Goal: Task Accomplishment & Management: Complete application form

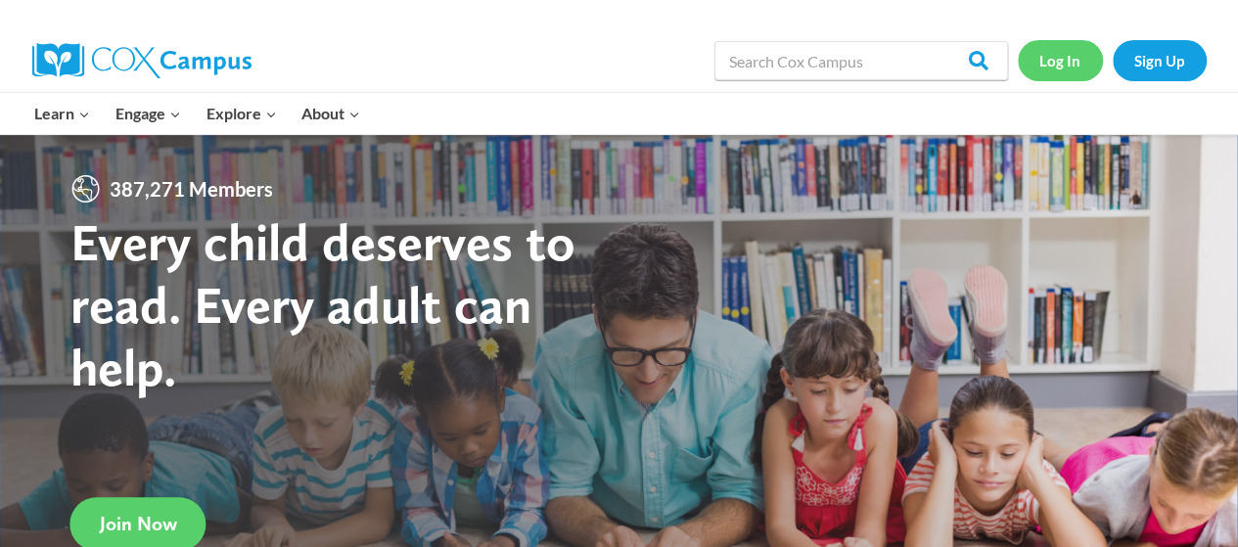
click at [1077, 54] on link "Log In" at bounding box center [1060, 60] width 85 height 40
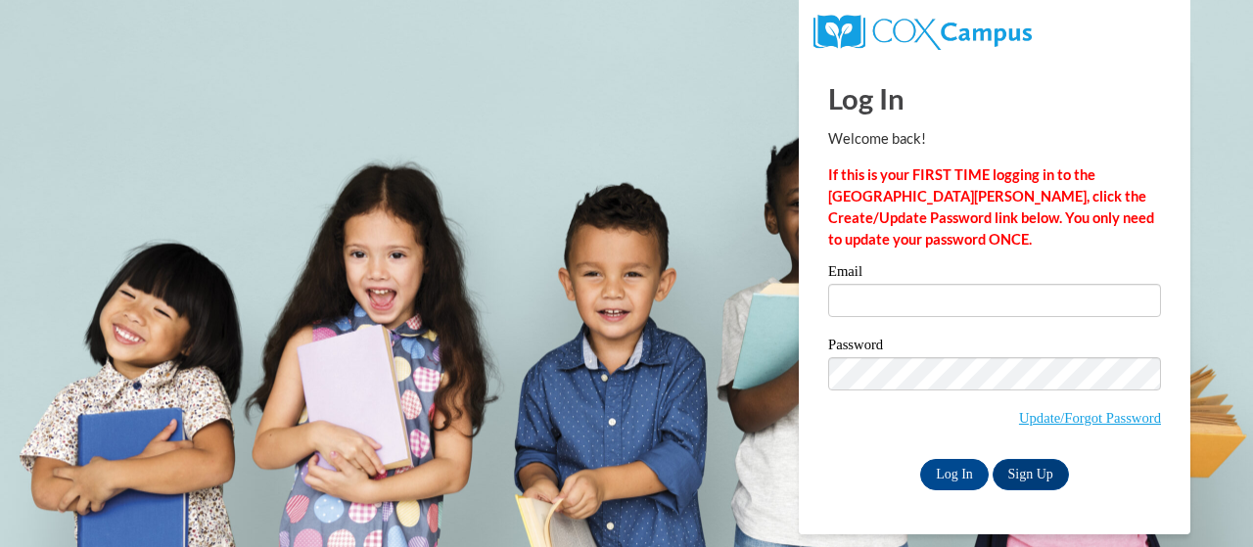
click at [901, 269] on label "Email" at bounding box center [994, 274] width 333 height 20
click at [901, 284] on input "Email" at bounding box center [994, 300] width 333 height 33
click at [907, 292] on input "Email" at bounding box center [994, 300] width 333 height 33
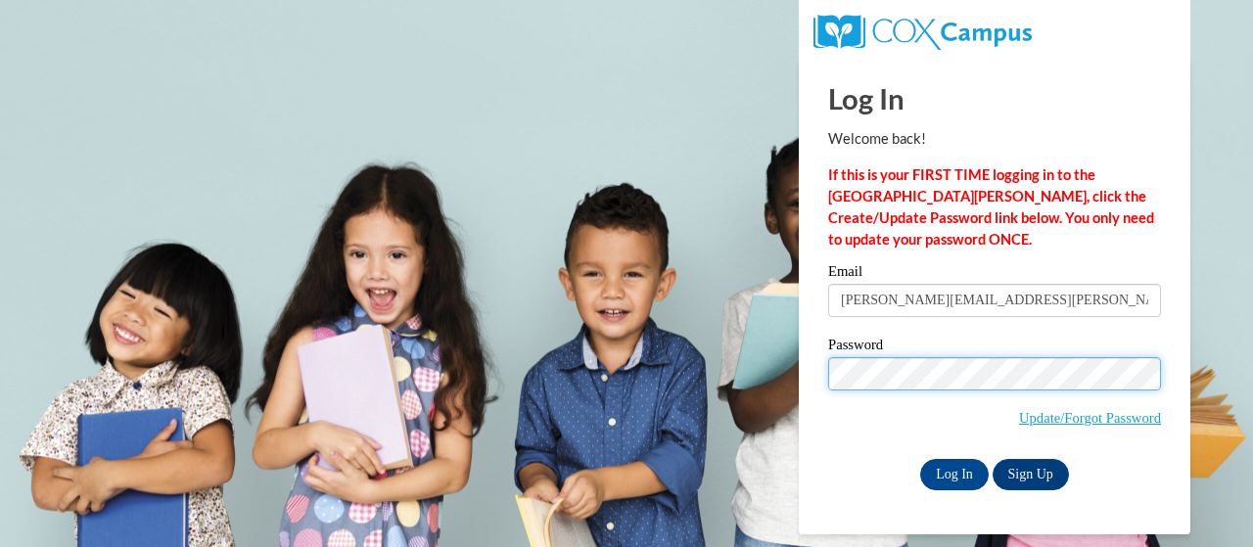
type input "[PERSON_NAME][EMAIL_ADDRESS][DOMAIN_NAME]"
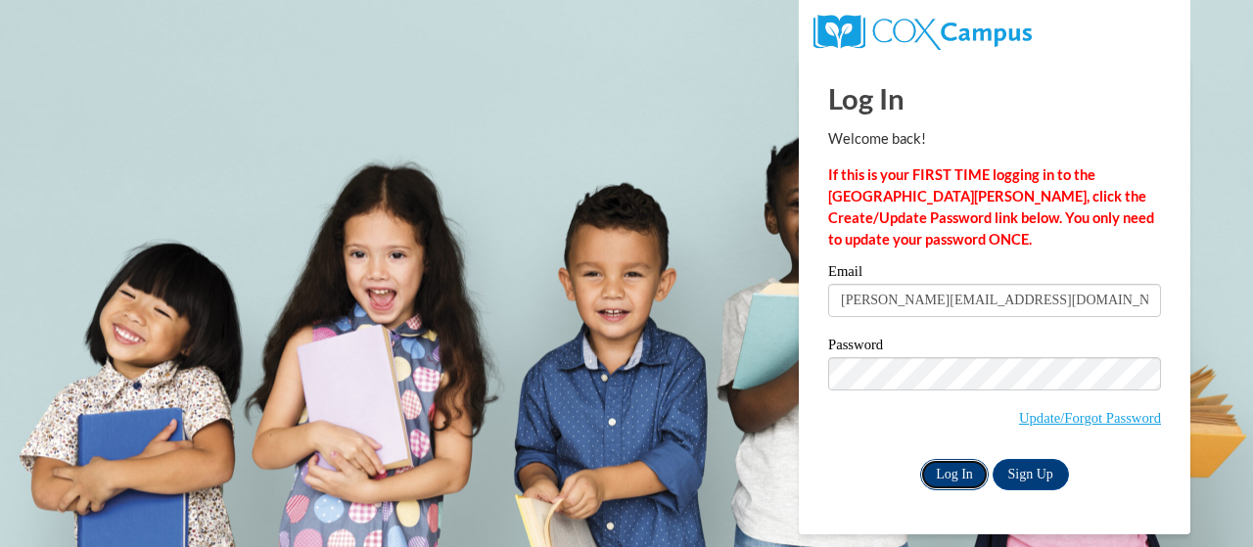
click at [965, 472] on input "Log In" at bounding box center [954, 474] width 69 height 31
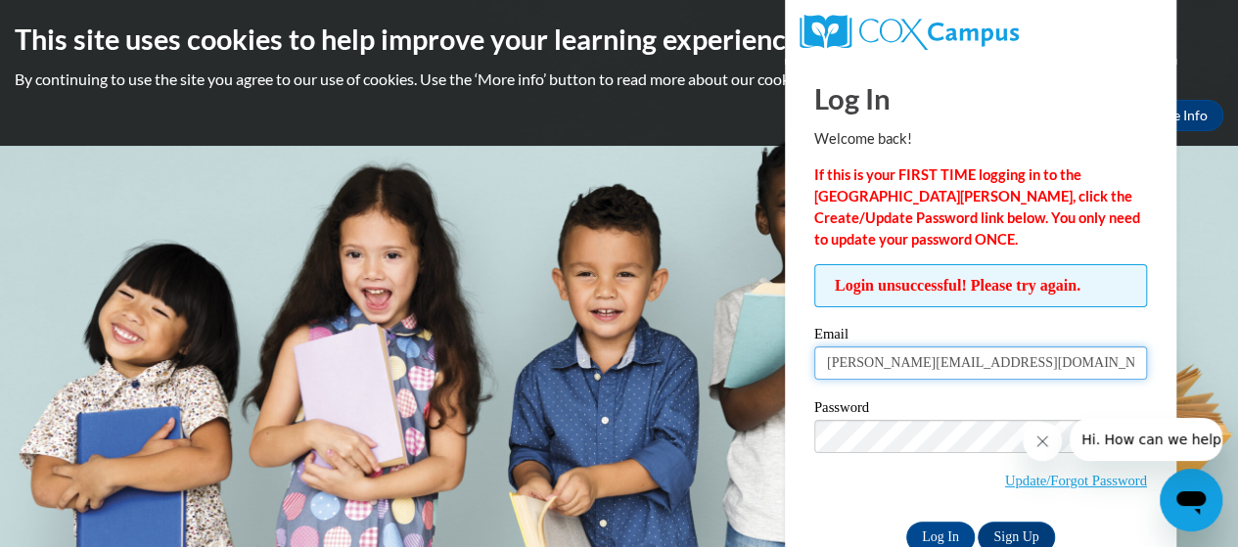
click at [981, 366] on input "[PERSON_NAME][EMAIL_ADDRESS][DOMAIN_NAME]" at bounding box center [981, 363] width 333 height 33
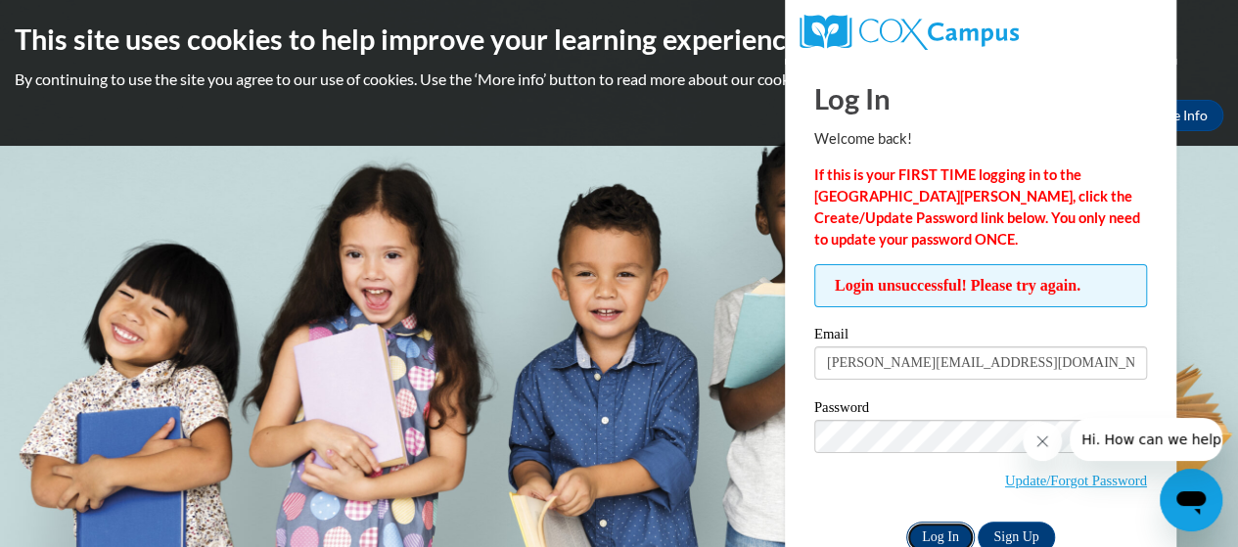
click at [909, 535] on input "Log In" at bounding box center [941, 537] width 69 height 31
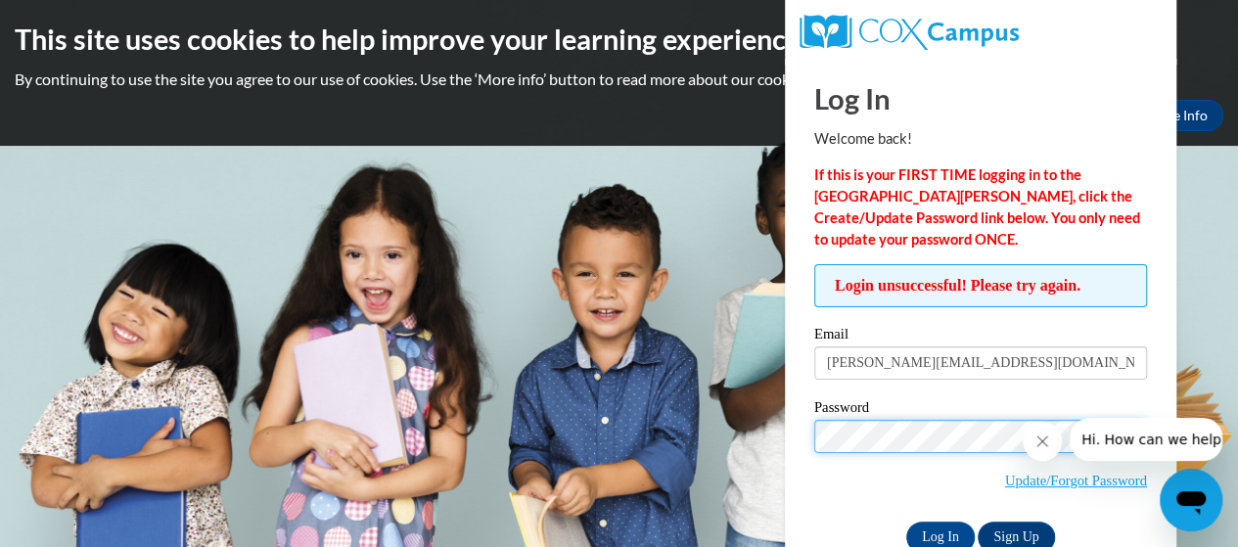
click at [907, 522] on input "Log In" at bounding box center [941, 537] width 69 height 31
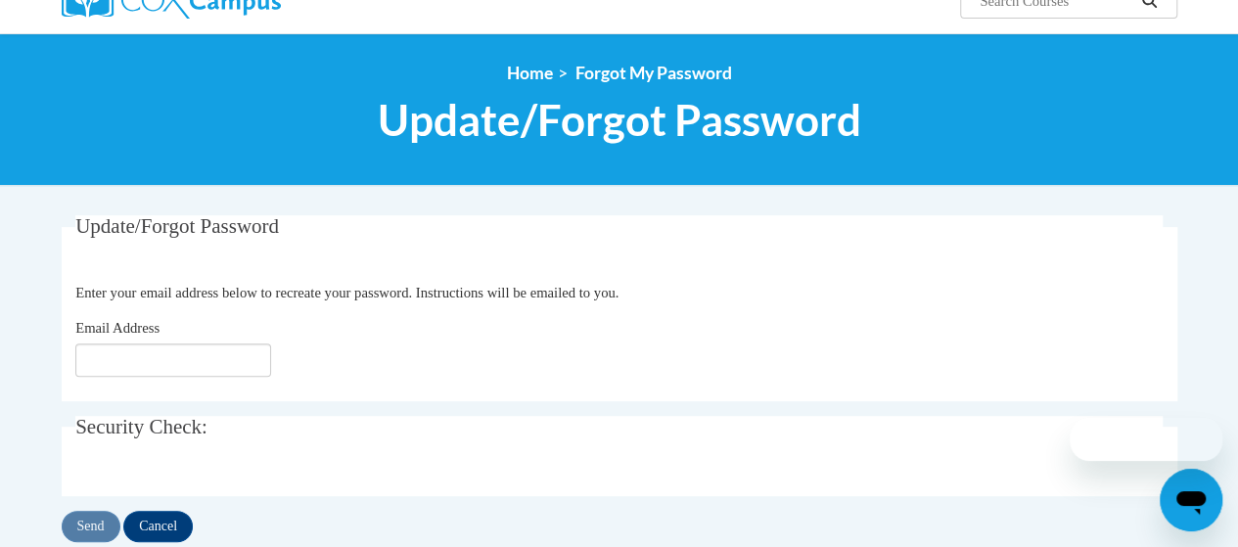
scroll to position [196, 0]
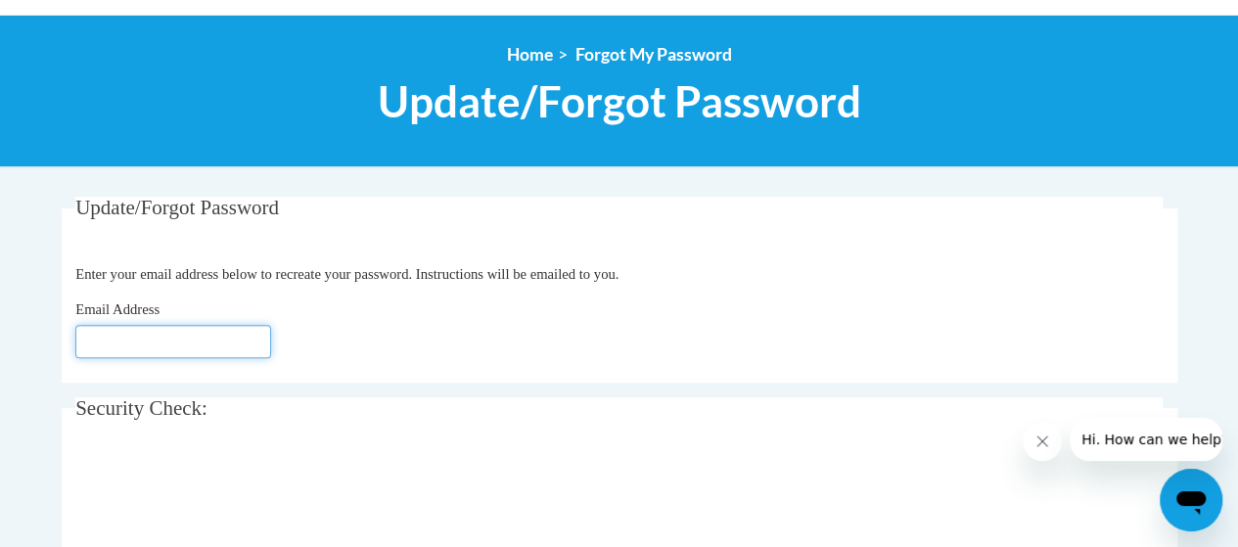
click at [213, 338] on input "Email Address" at bounding box center [173, 341] width 196 height 33
type input "[EMAIL_ADDRESS][DOMAIN_NAME]"
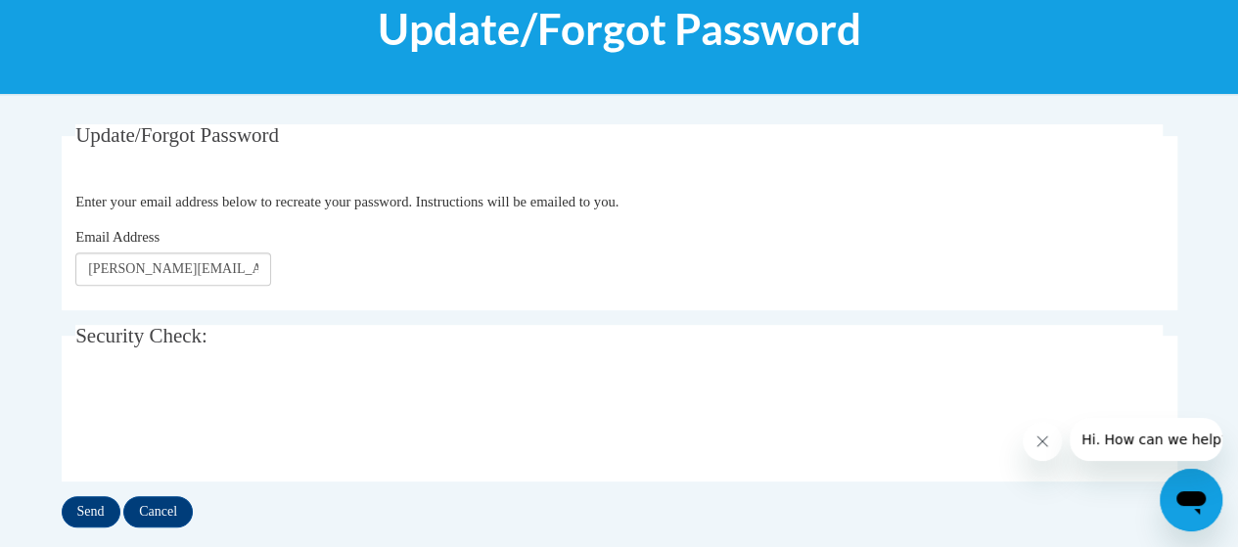
scroll to position [490, 0]
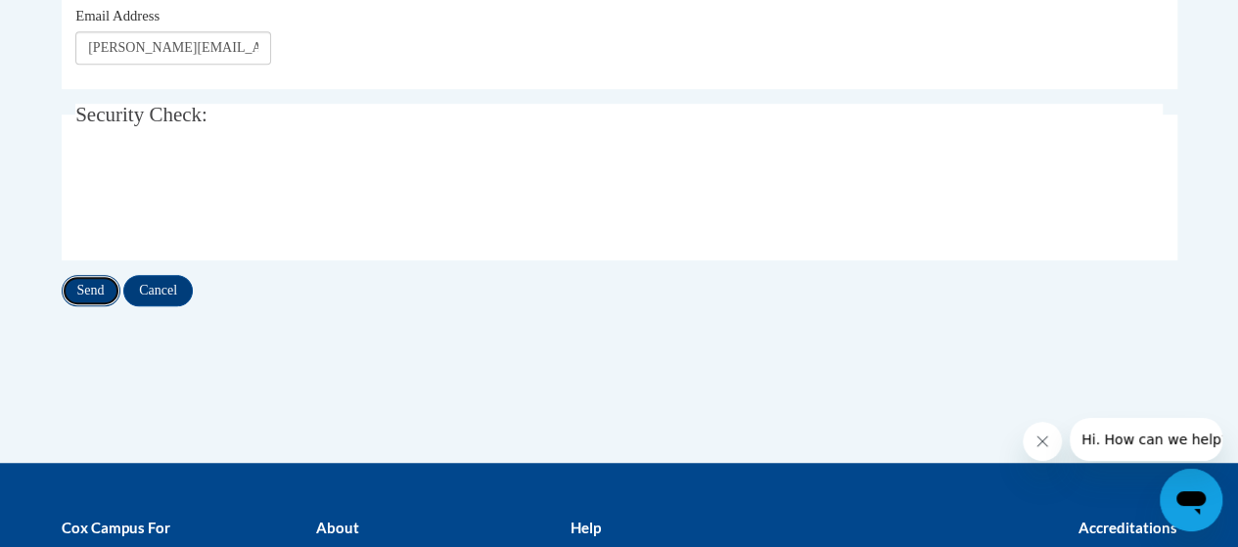
click at [78, 290] on input "Send" at bounding box center [91, 290] width 59 height 31
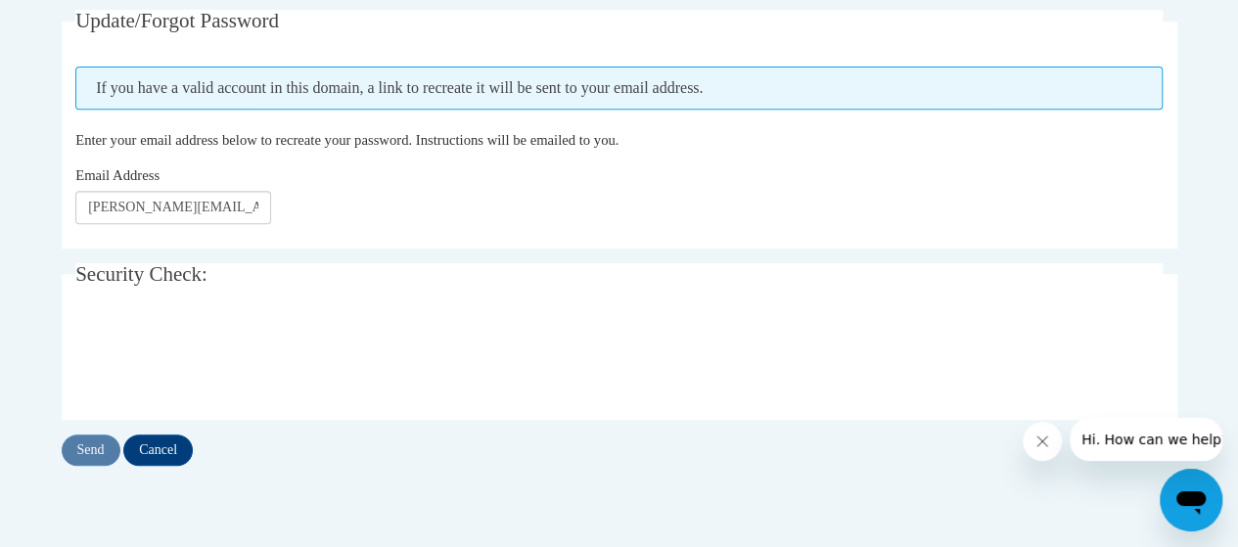
scroll to position [392, 0]
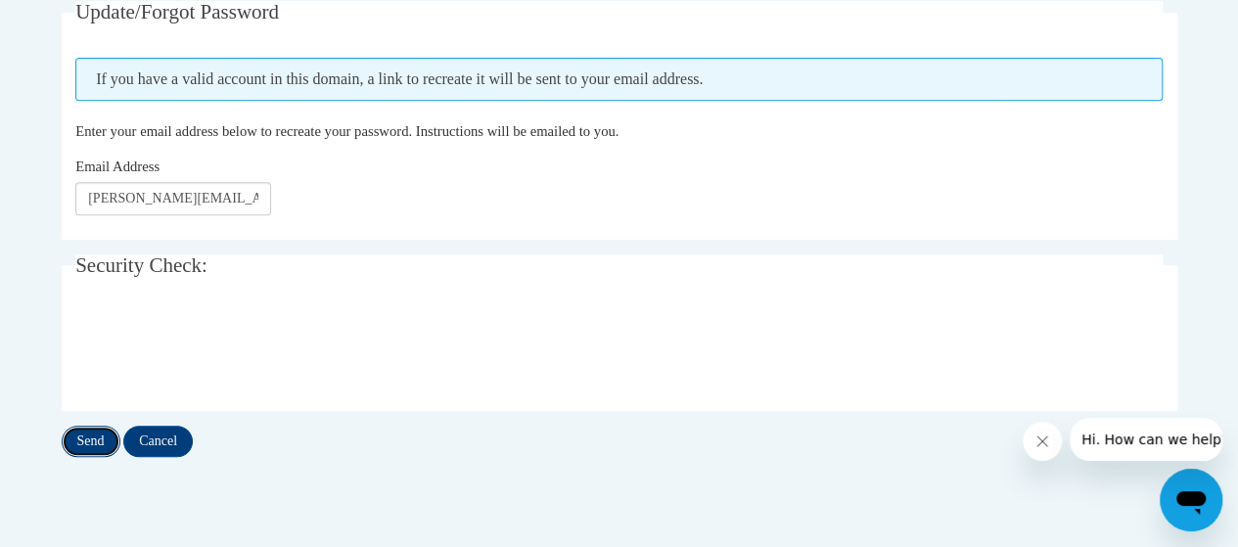
click at [87, 440] on input "Send" at bounding box center [91, 441] width 59 height 31
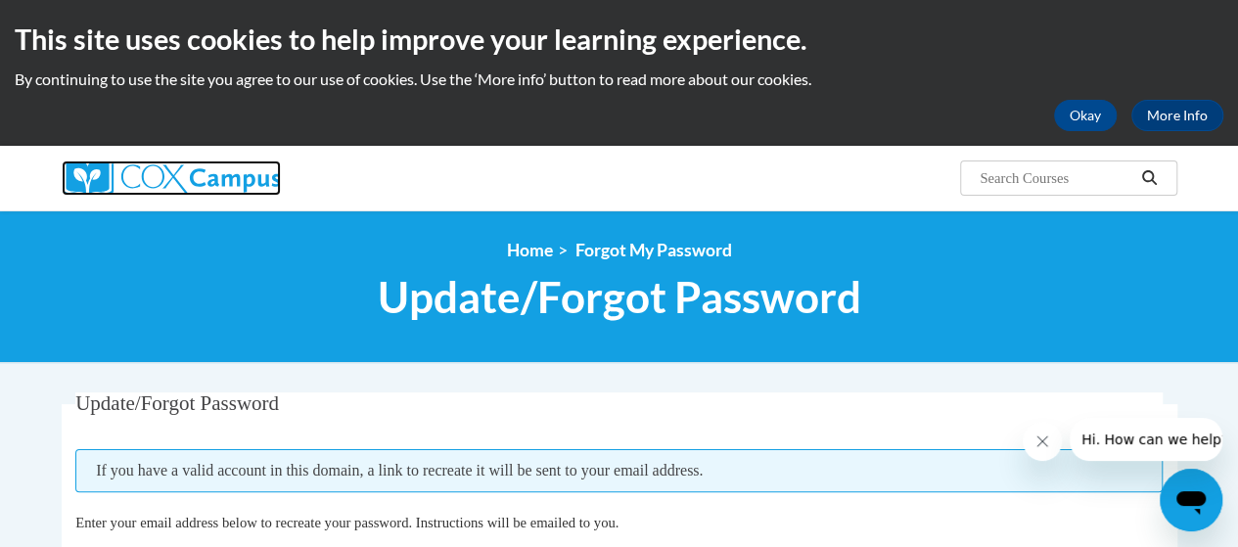
click at [221, 183] on img at bounding box center [171, 178] width 219 height 35
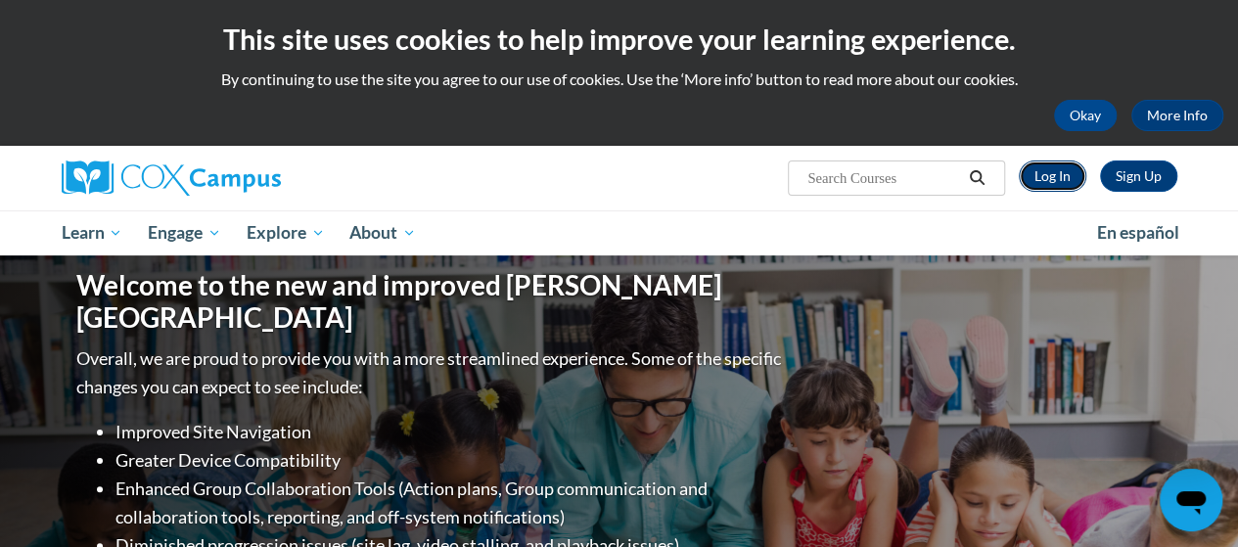
click at [1075, 177] on link "Log In" at bounding box center [1053, 176] width 68 height 31
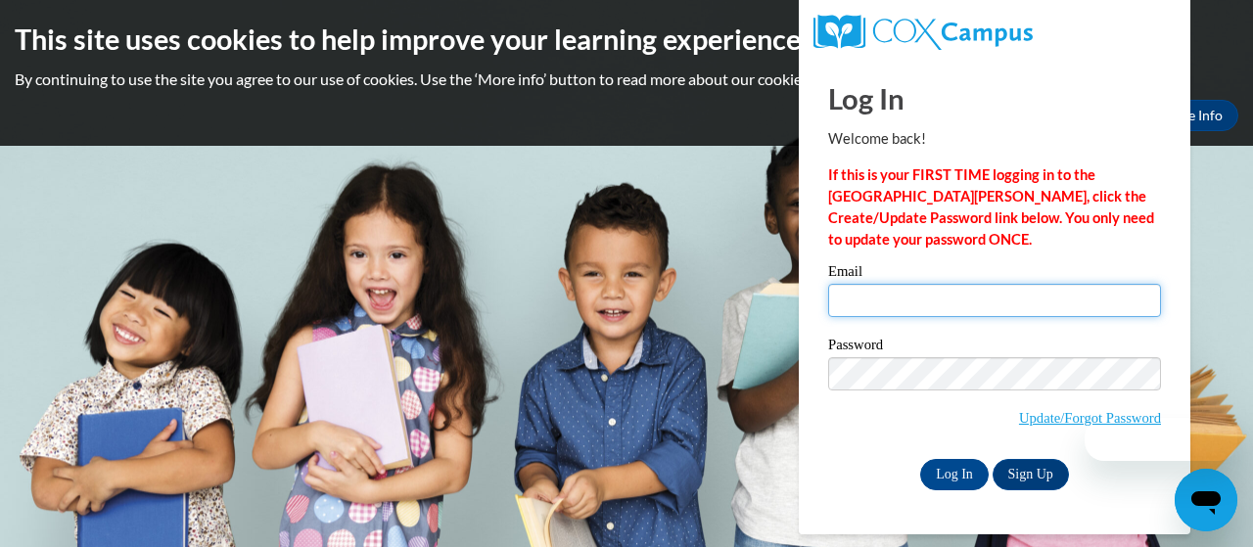
click at [946, 307] on input "Email" at bounding box center [994, 300] width 333 height 33
type input "spotts.jamiek@gmail.com"
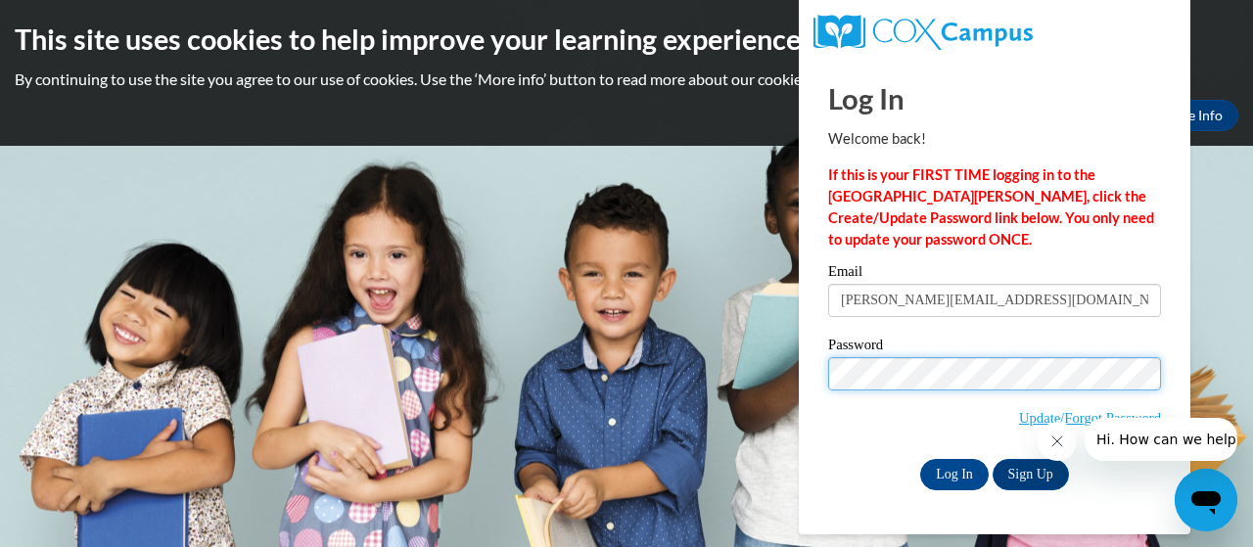
click at [785, 383] on body "This site uses cookies to help improve your learning experience. By continuing …" at bounding box center [626, 273] width 1253 height 547
click at [920, 459] on input "Log In" at bounding box center [954, 474] width 69 height 31
click at [882, 455] on div "Email spotts.jamiek@gmail.com Password Update/Forgot Password Log In Sign Up OR" at bounding box center [994, 376] width 333 height 225
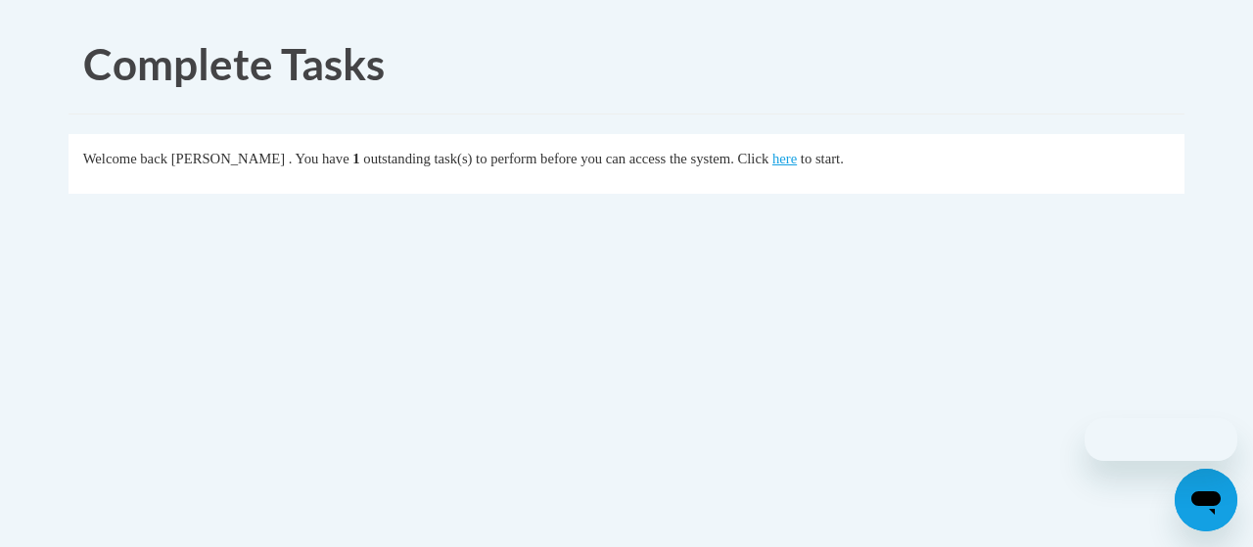
click at [950, 471] on body "Complete Tasks Welcome back [PERSON_NAME] . You have 1 outstanding task(s) to p…" at bounding box center [626, 273] width 1253 height 547
click at [797, 163] on link "here" at bounding box center [784, 159] width 24 height 16
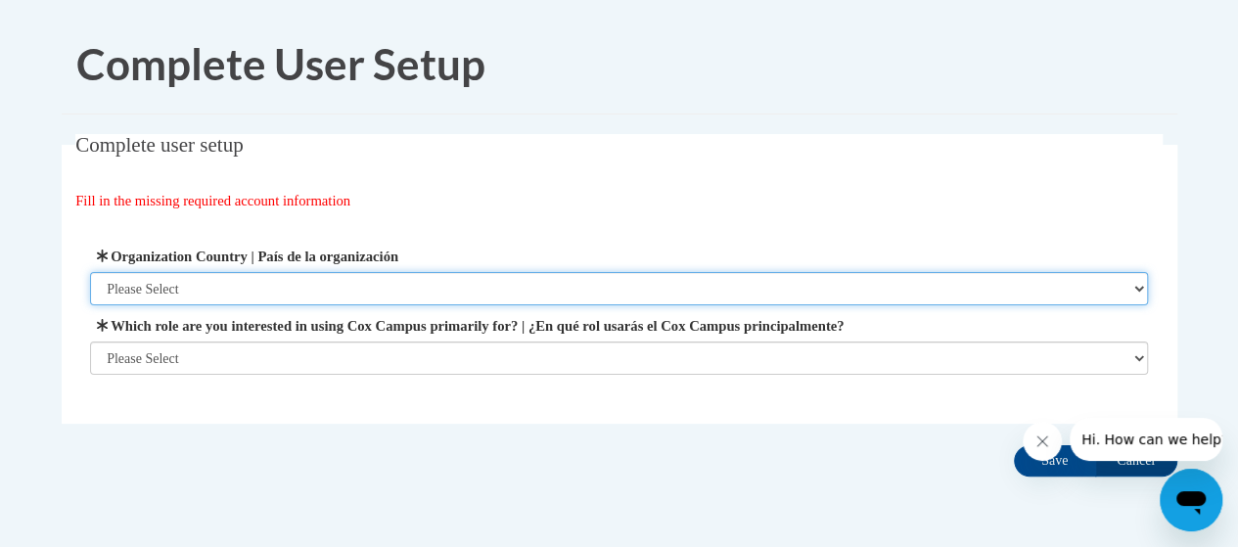
click at [283, 286] on select "Please Select United States | Estados Unidos Outside of the United States | Fue…" at bounding box center [619, 288] width 1058 height 33
select select "ad49bcad-a171-4b2e-b99c-48b446064914"
click at [90, 272] on select "Please Select United States | Estados Unidos Outside of the United States | Fue…" at bounding box center [619, 288] width 1058 height 33
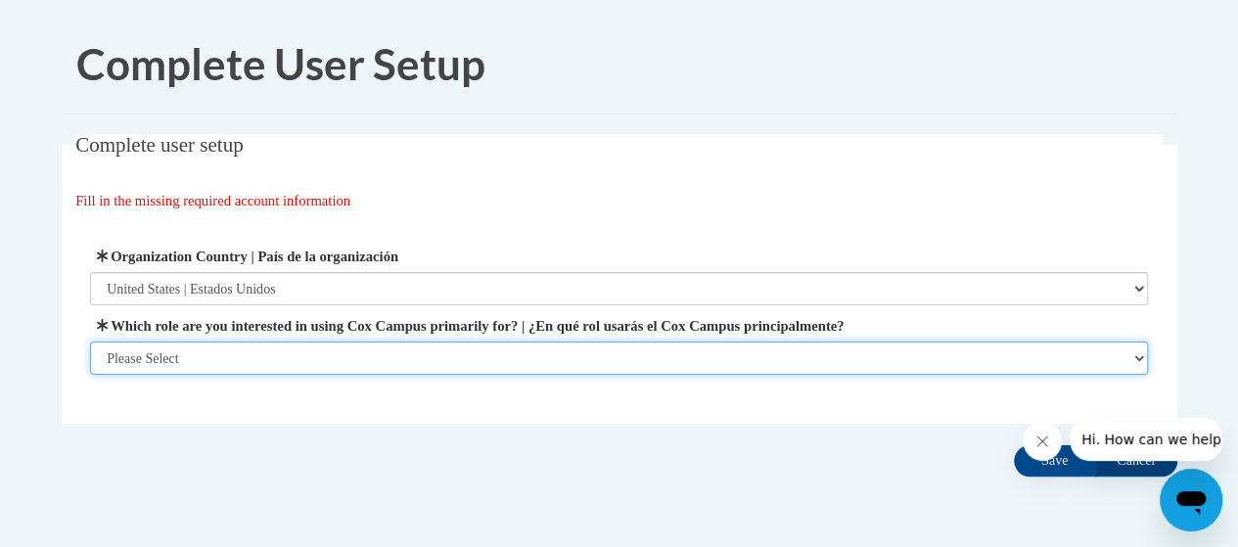
click at [286, 344] on select "Please Select College/University | Colegio/Universidad Community/Nonprofit Part…" at bounding box center [619, 358] width 1058 height 33
select select "fbf2d438-af2f-41f8-98f1-81c410e29de3"
click at [90, 375] on select "Please Select College/University | Colegio/Universidad Community/Nonprofit Part…" at bounding box center [619, 358] width 1058 height 33
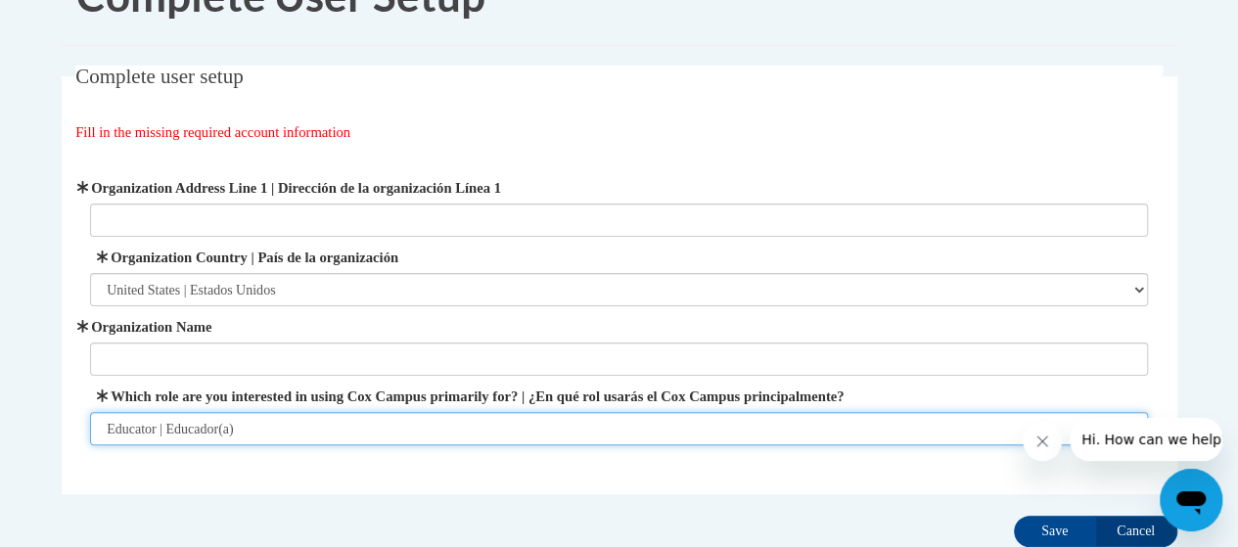
scroll to position [98, 0]
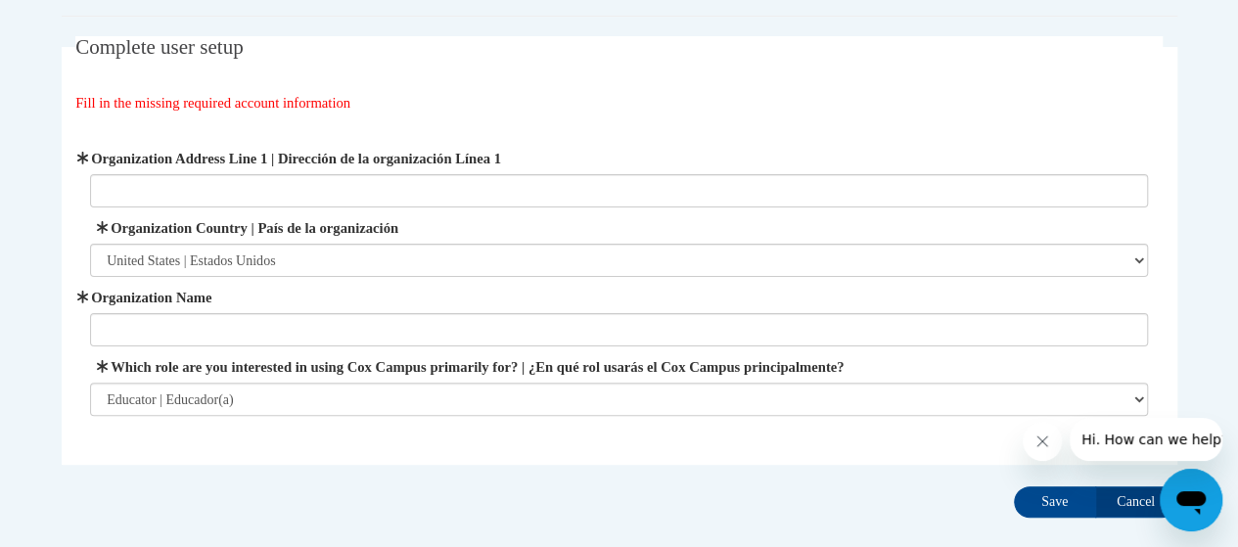
click at [226, 297] on label "Organization Name" at bounding box center [619, 298] width 1058 height 22
click at [226, 313] on input "Organization Name" at bounding box center [619, 329] width 1058 height 33
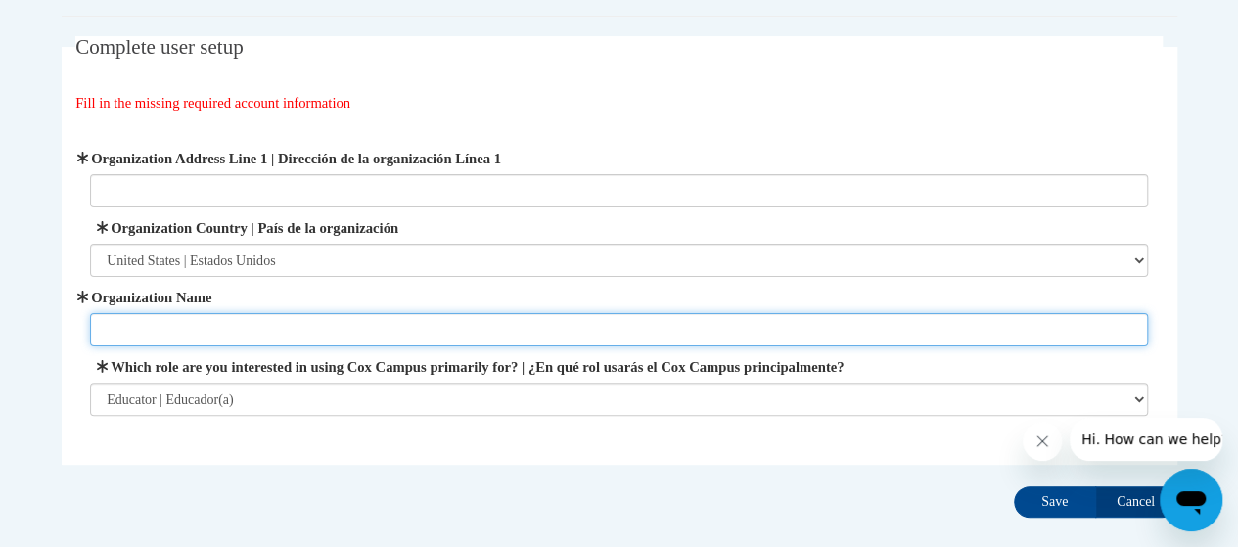
click at [246, 340] on input "Organization Name" at bounding box center [619, 329] width 1058 height 33
type input "S"
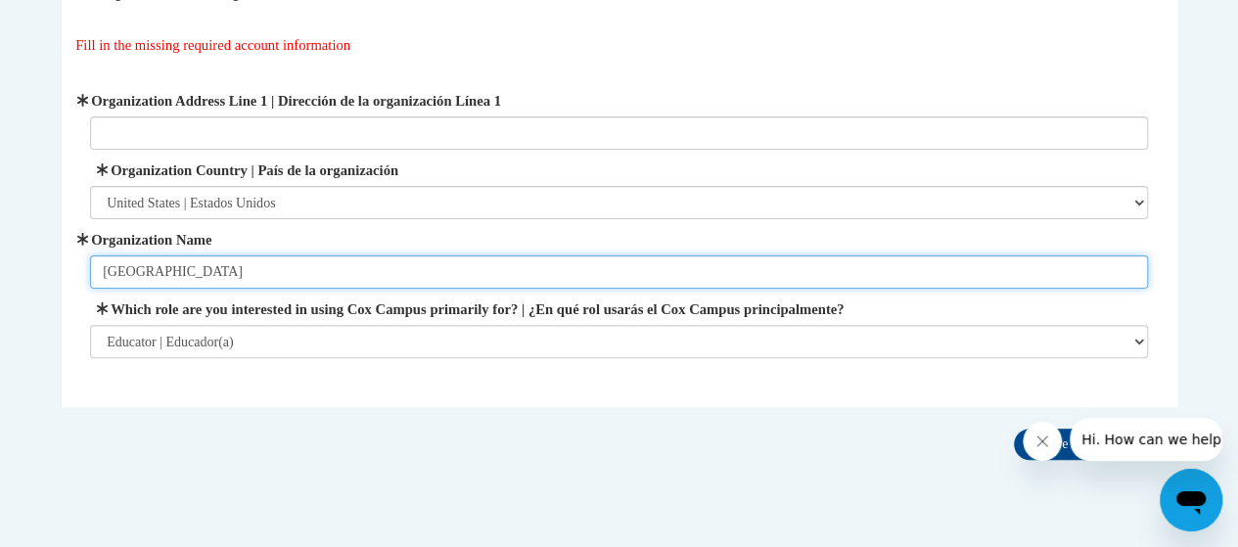
scroll to position [196, 0]
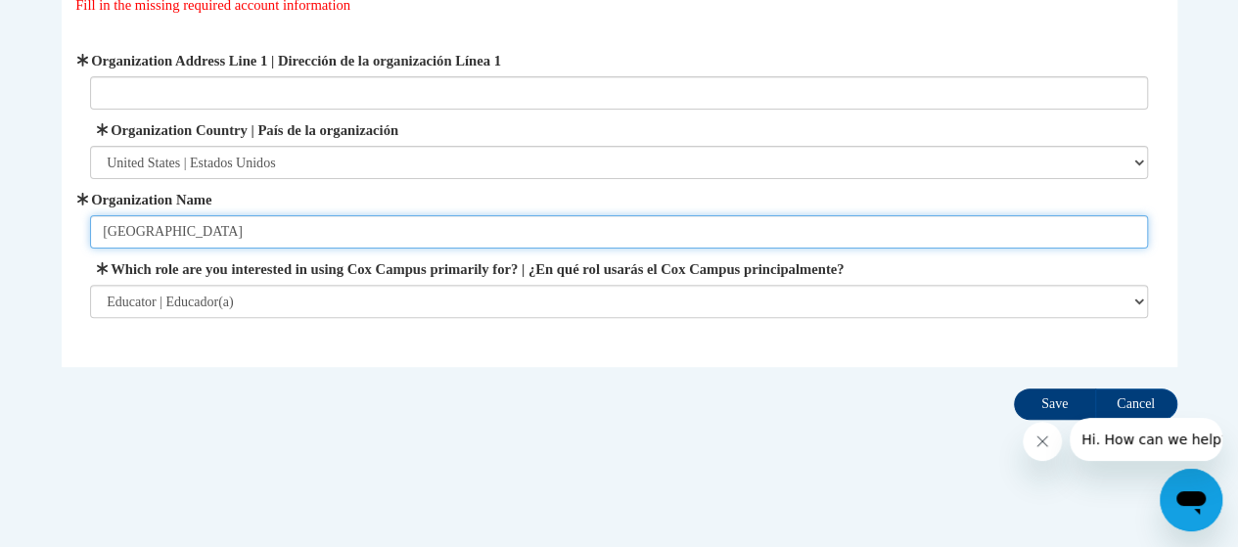
type input "Mansfield City Schools"
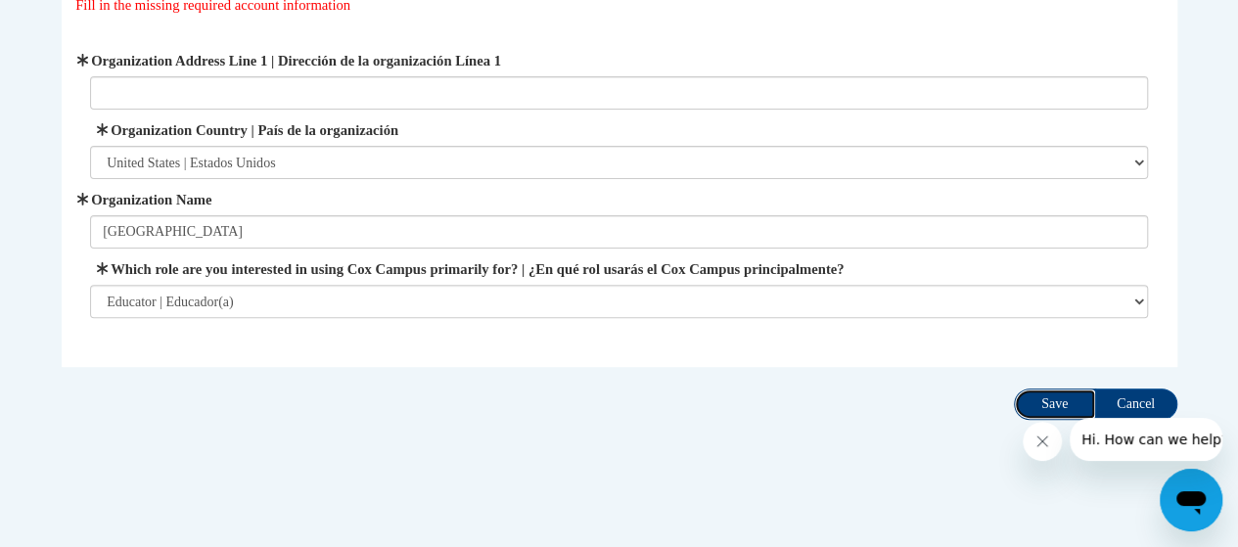
click at [1034, 395] on input "Save" at bounding box center [1055, 404] width 82 height 31
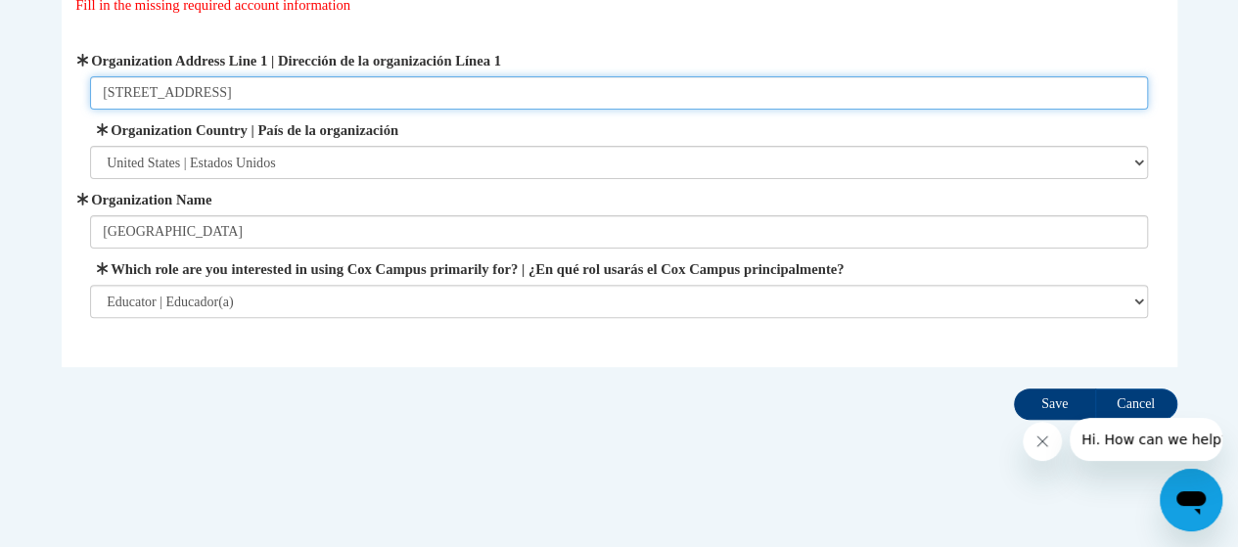
type input "1138 Springmill Road Mansfield Oh 44906"
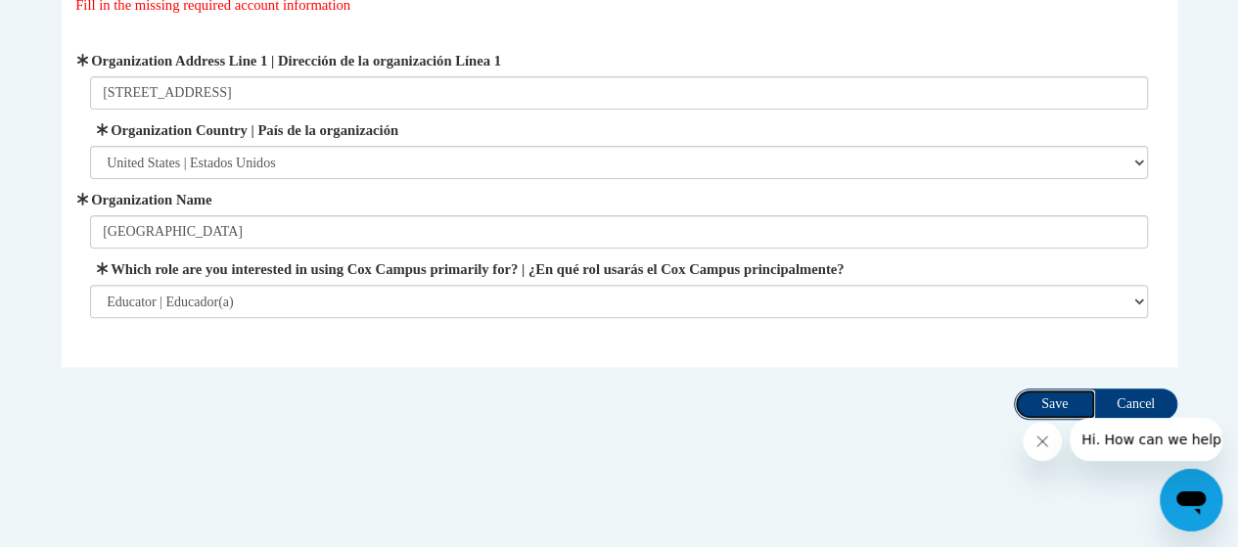
click at [1055, 400] on input "Save" at bounding box center [1055, 404] width 82 height 31
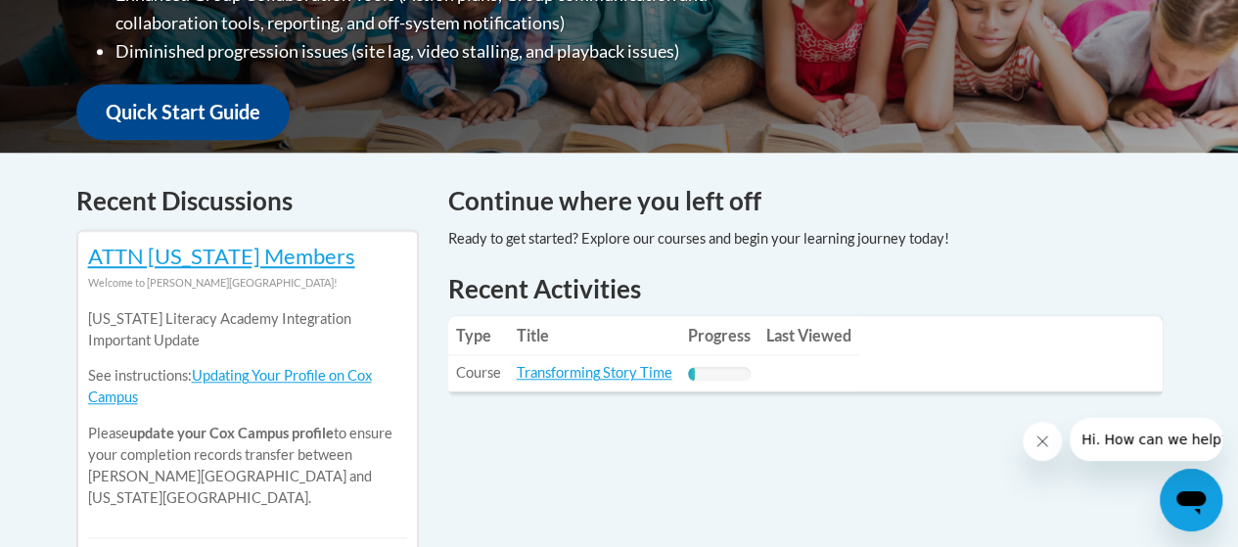
scroll to position [685, 0]
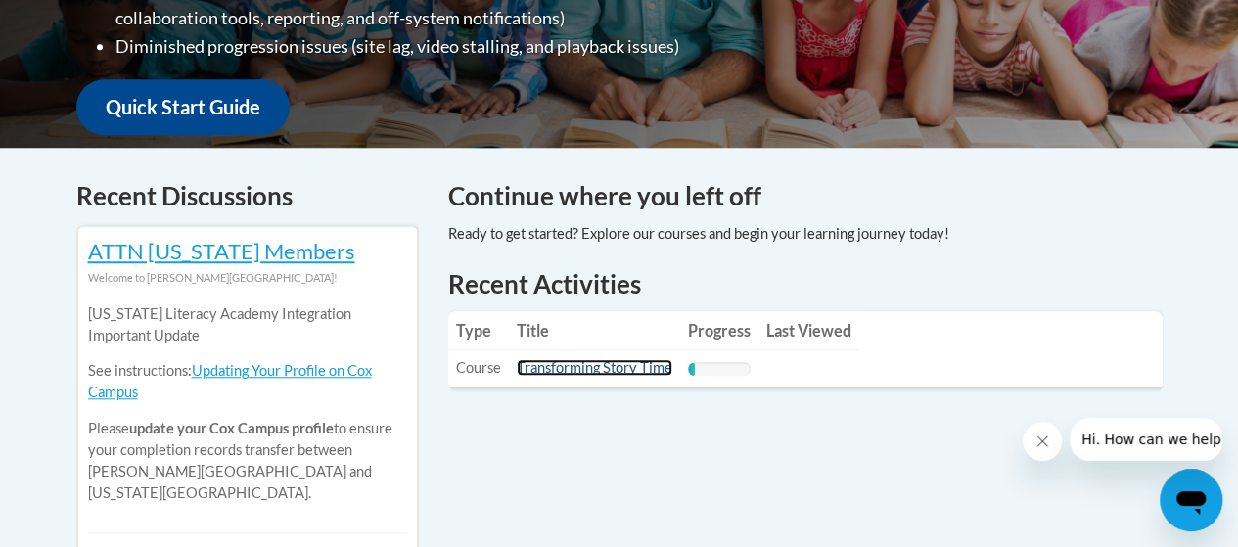
click at [608, 368] on link "Transforming Story Time" at bounding box center [595, 367] width 156 height 17
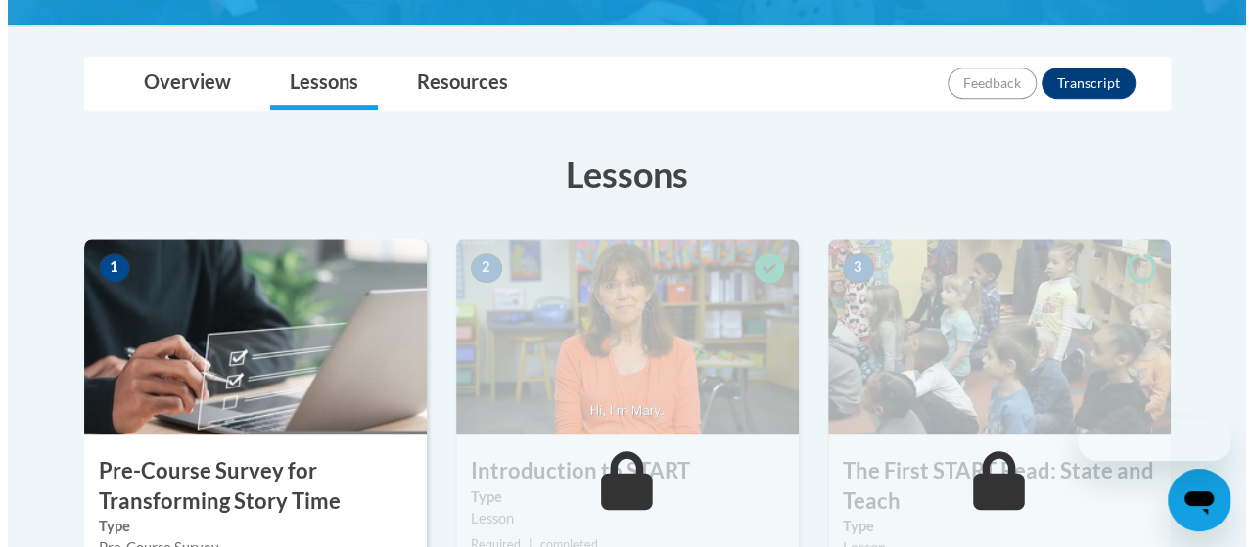
scroll to position [587, 0]
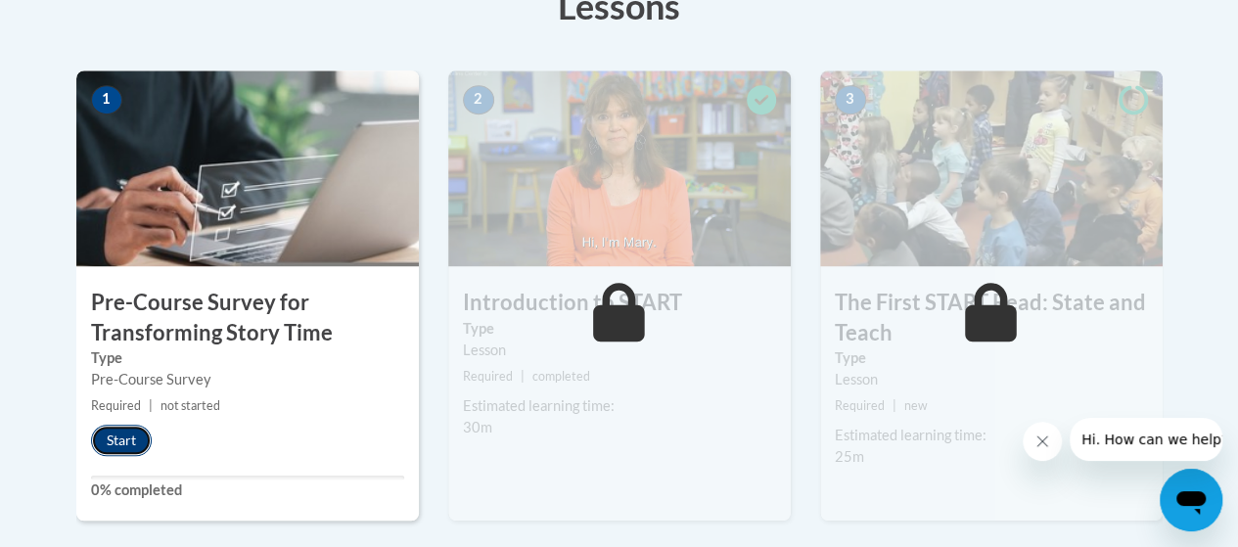
click at [138, 427] on button "Start" at bounding box center [121, 440] width 61 height 31
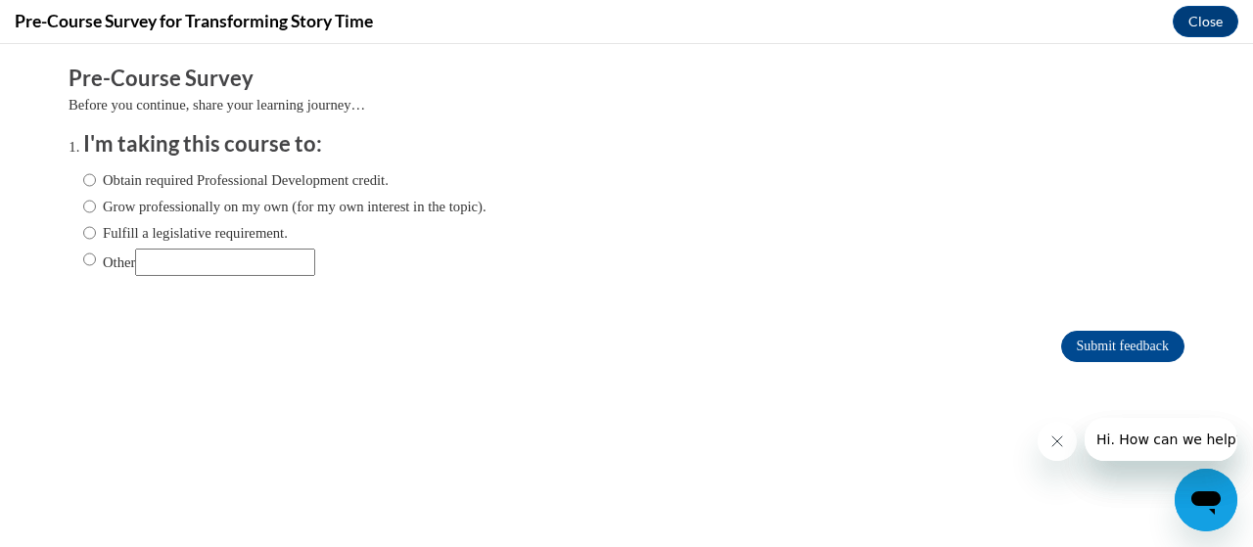
scroll to position [0, 0]
click at [88, 181] on label "Obtain required Professional Development credit." at bounding box center [235, 180] width 305 height 22
click at [88, 181] on input "Obtain required Professional Development credit." at bounding box center [89, 180] width 13 height 22
radio input "true"
click at [1057, 444] on icon "Close message from company" at bounding box center [1057, 442] width 16 height 16
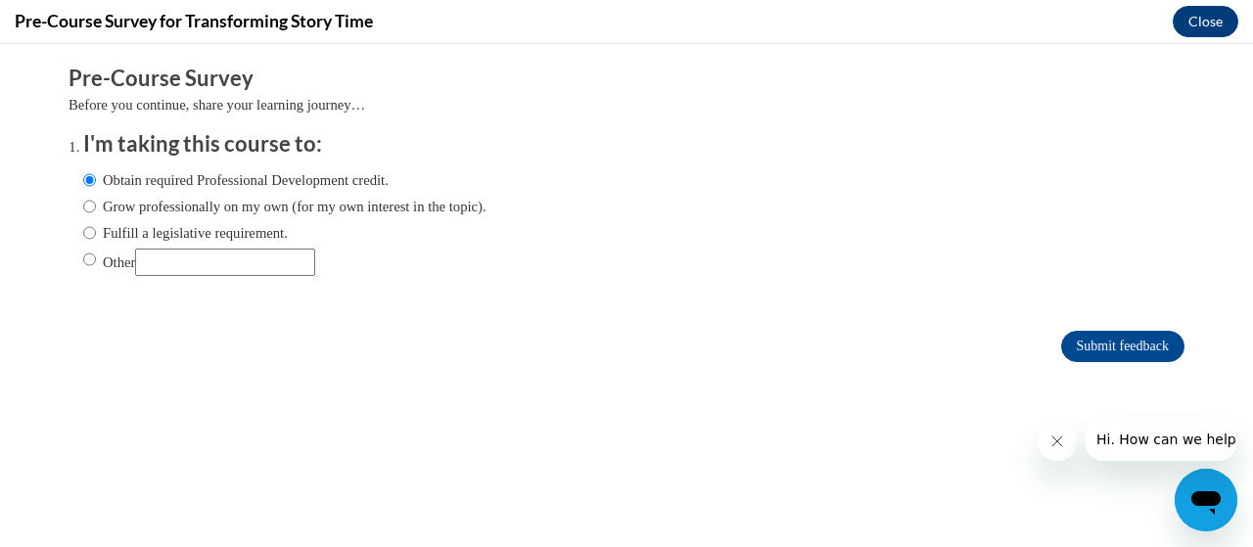
click at [1201, 30] on button "Close" at bounding box center [1206, 21] width 66 height 31
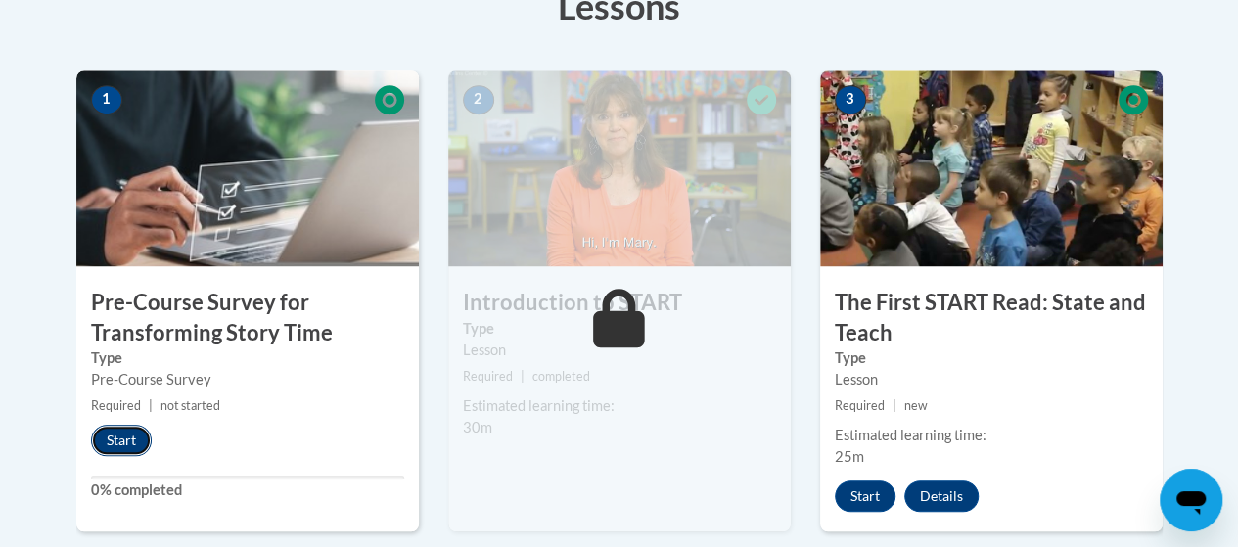
click at [131, 436] on button "Start" at bounding box center [121, 440] width 61 height 31
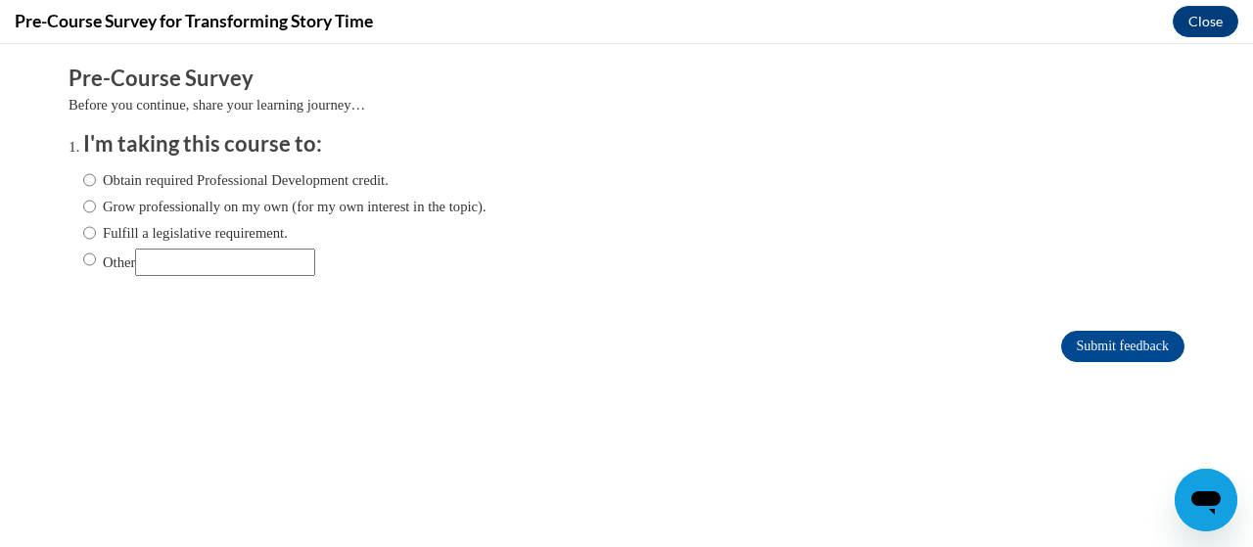
click at [83, 171] on input "Obtain required Professional Development credit." at bounding box center [89, 180] width 13 height 22
radio input "true"
click at [1110, 344] on input "Submit feedback" at bounding box center [1122, 346] width 123 height 31
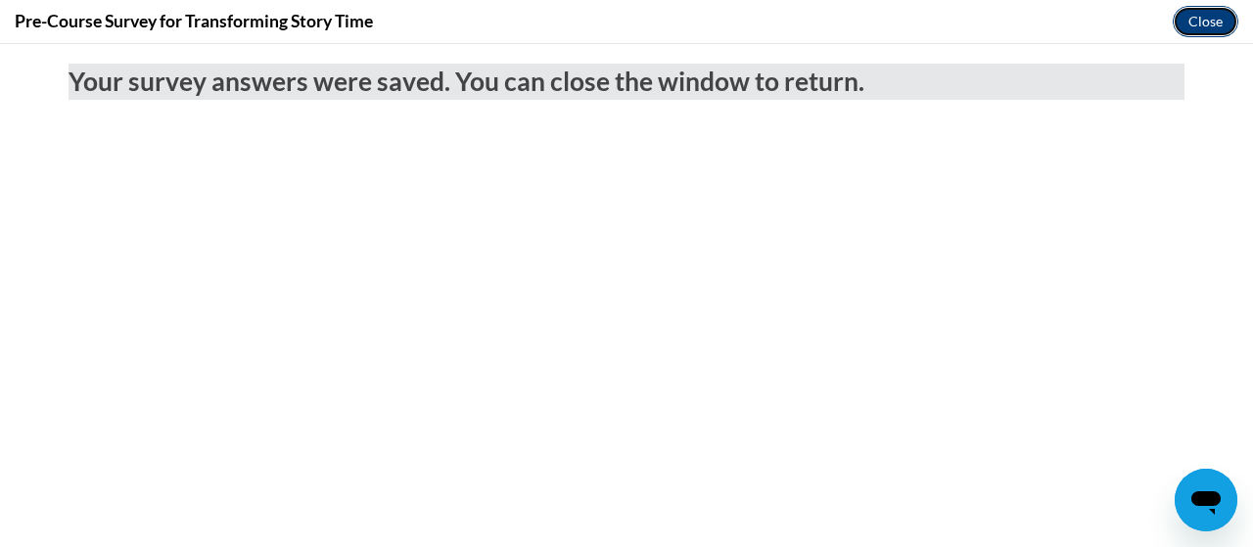
click at [1181, 23] on button "Close" at bounding box center [1206, 21] width 66 height 31
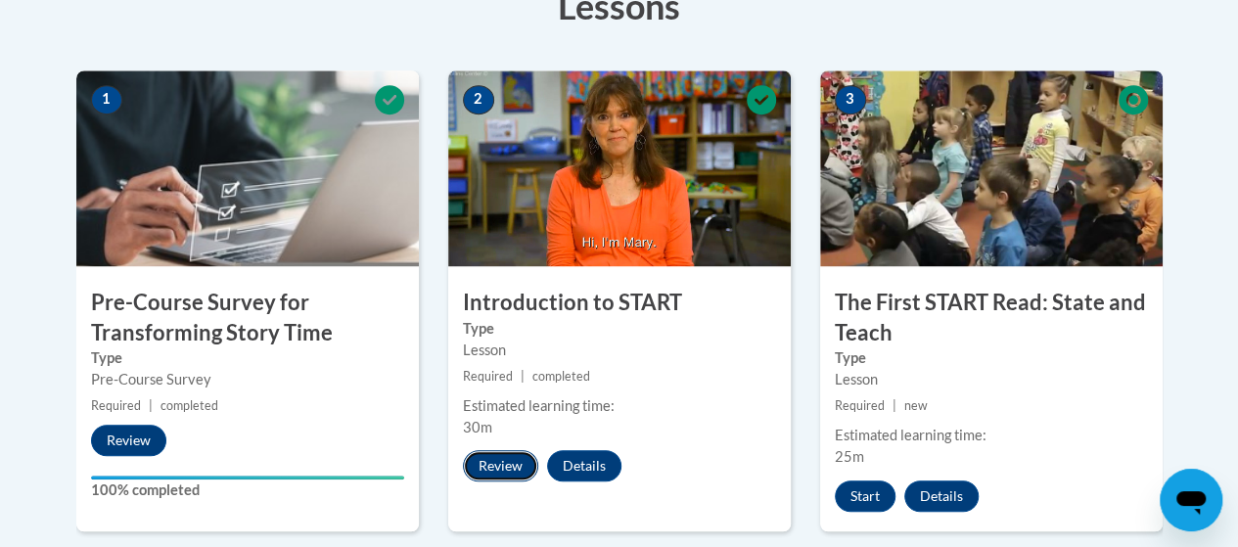
click at [523, 458] on button "Review" at bounding box center [500, 465] width 75 height 31
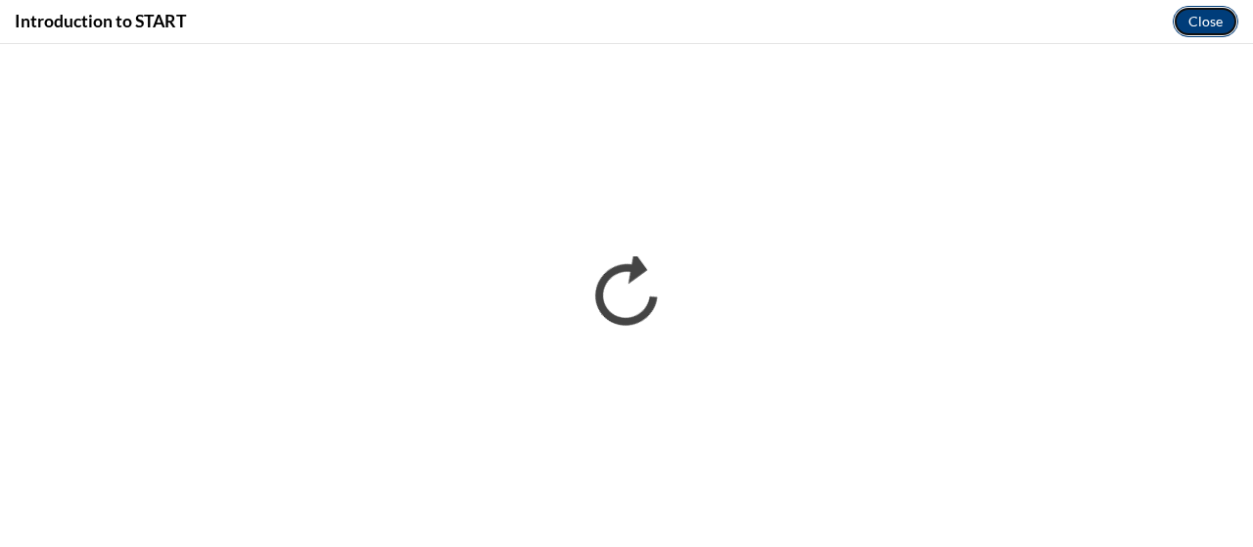
click at [1191, 7] on button "Close" at bounding box center [1206, 21] width 66 height 31
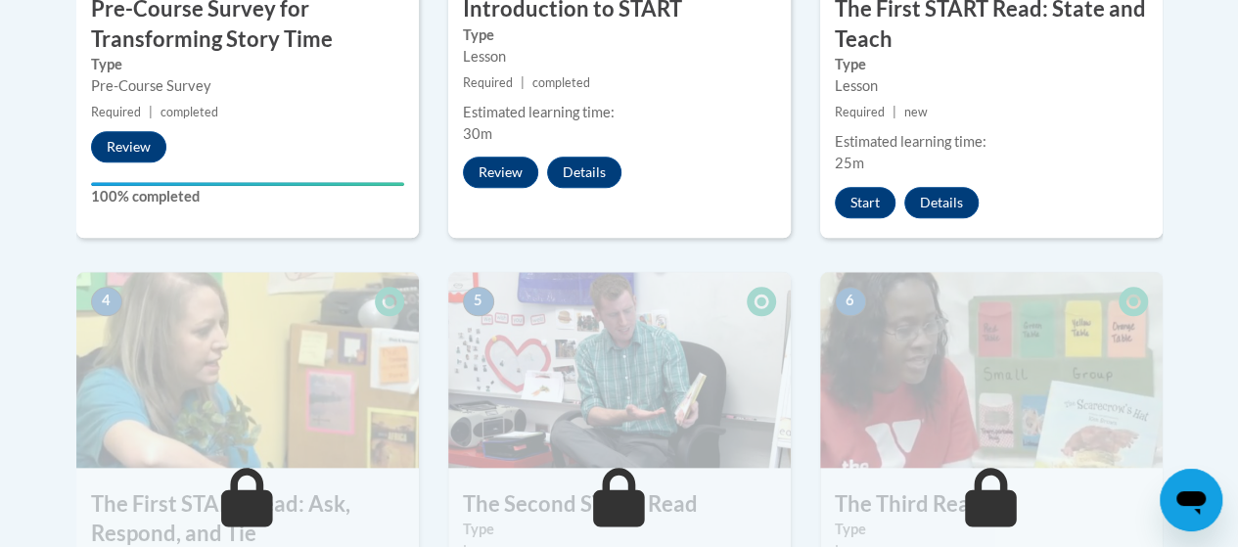
scroll to position [783, 0]
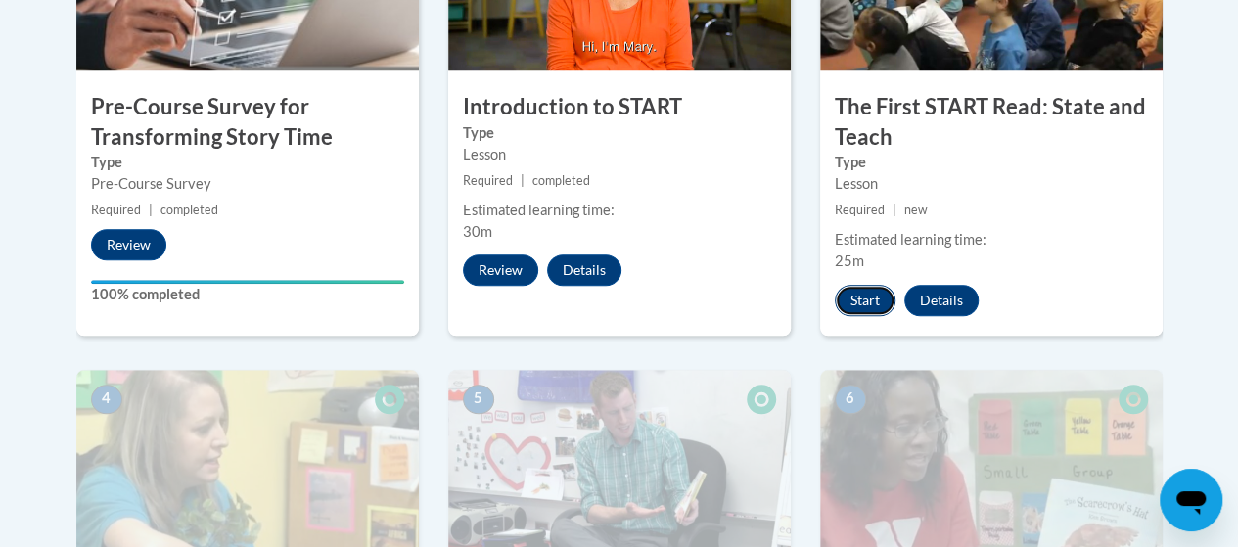
click at [881, 293] on button "Start" at bounding box center [865, 300] width 61 height 31
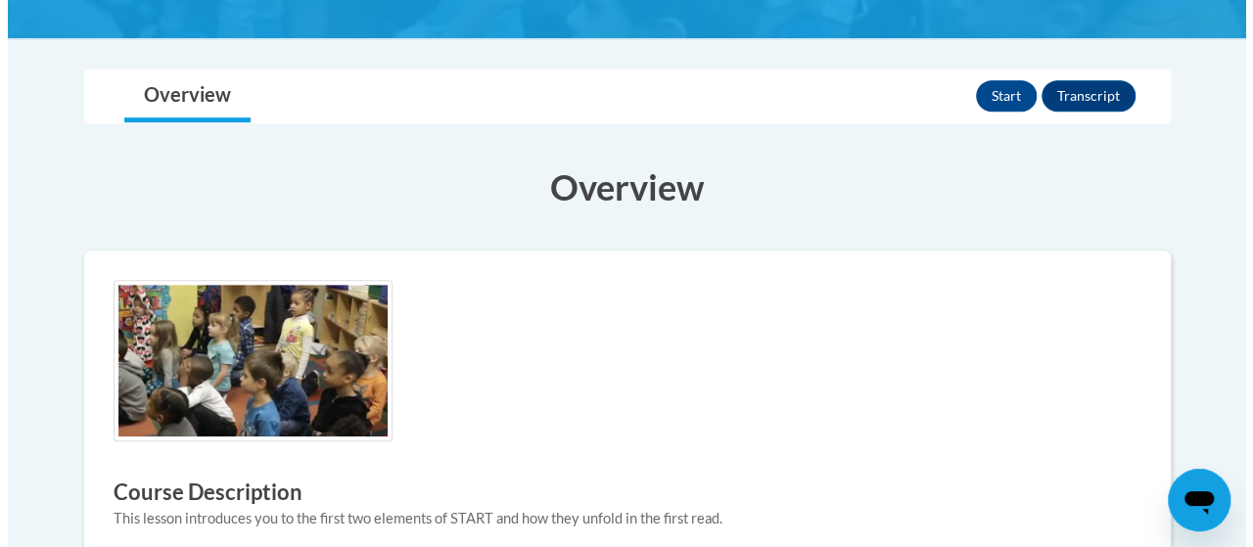
scroll to position [294, 0]
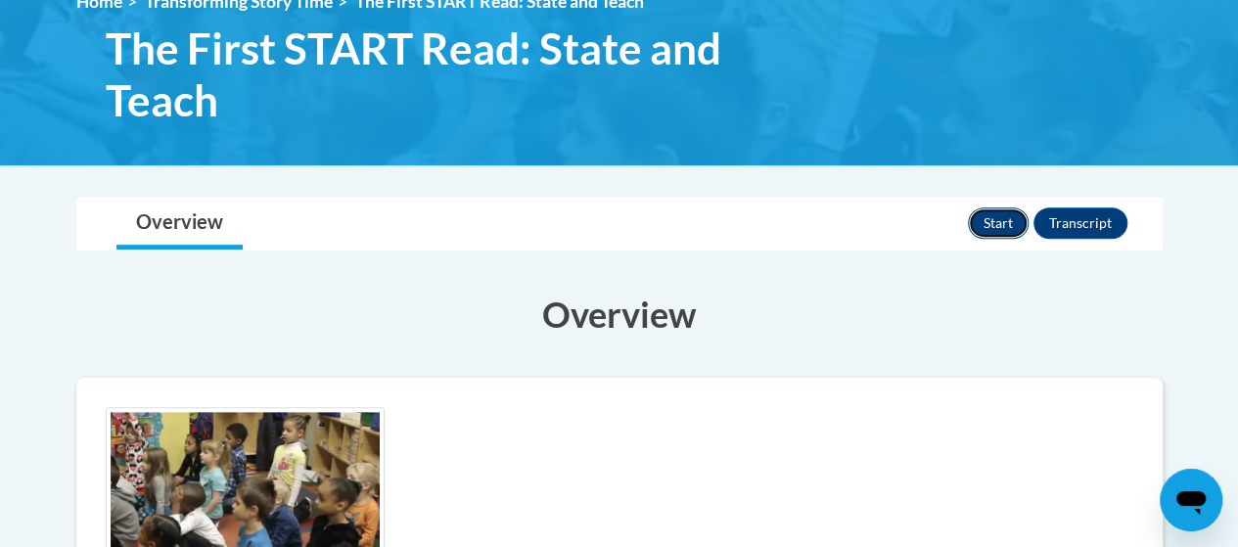
click at [1014, 219] on button "Start" at bounding box center [998, 223] width 61 height 31
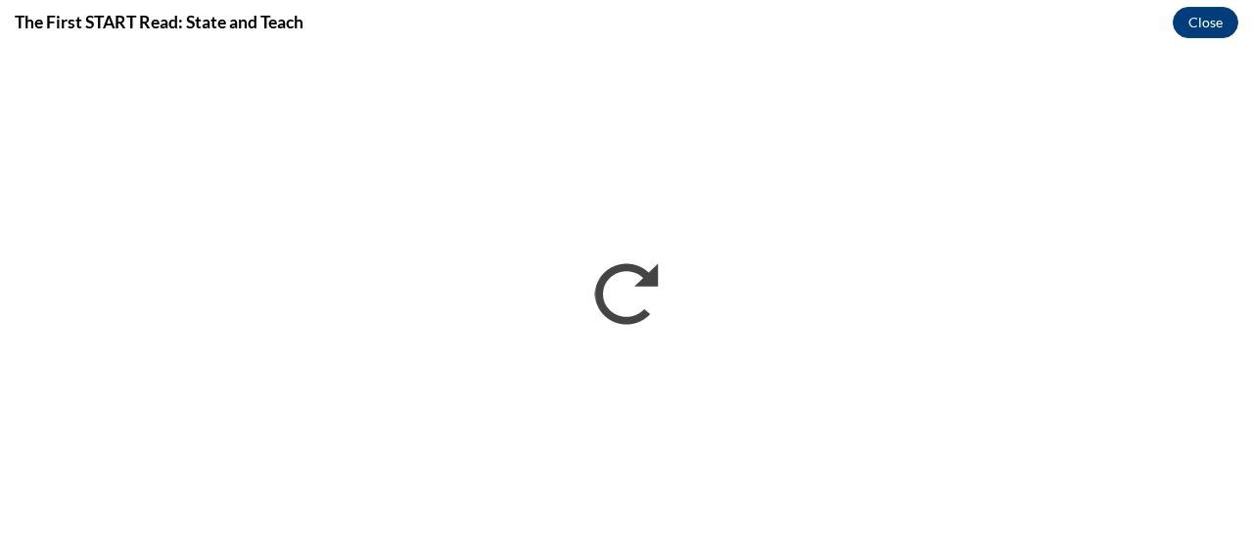
scroll to position [0, 0]
